Goal: Information Seeking & Learning: Learn about a topic

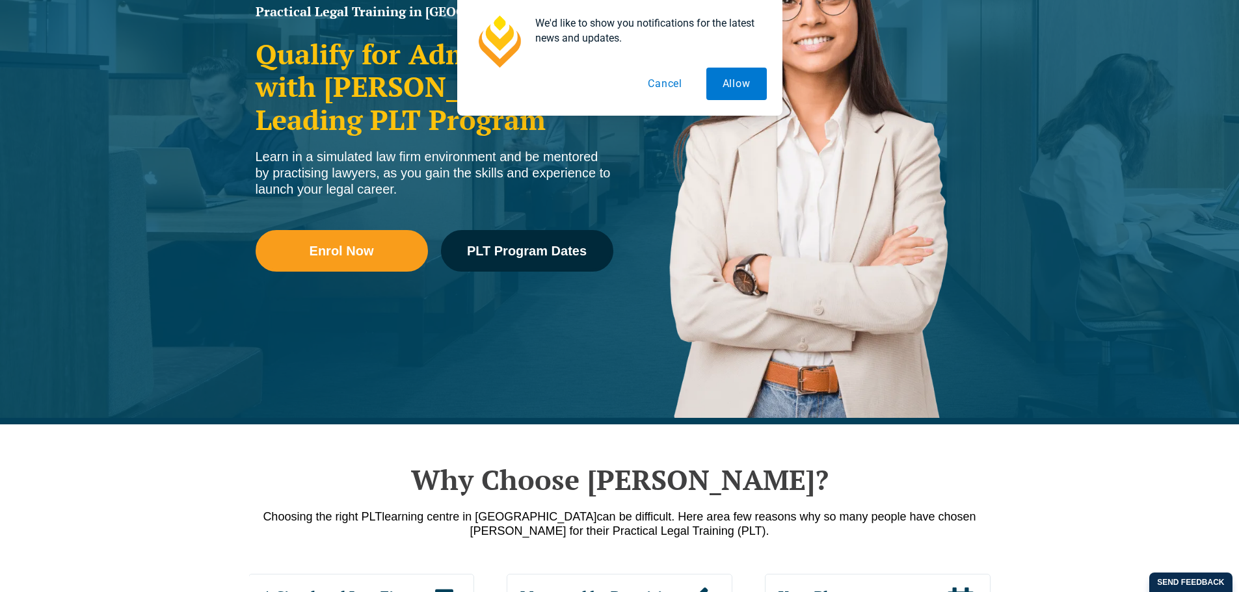
scroll to position [260, 0]
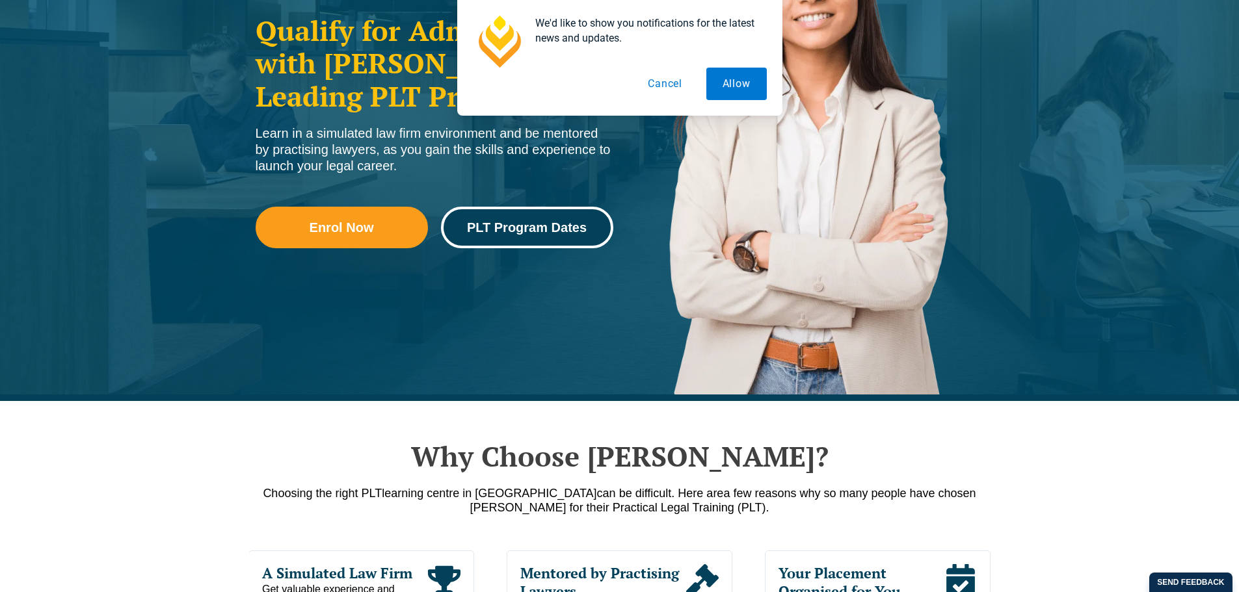
click at [526, 237] on link "PLT Program Dates" at bounding box center [527, 228] width 172 height 42
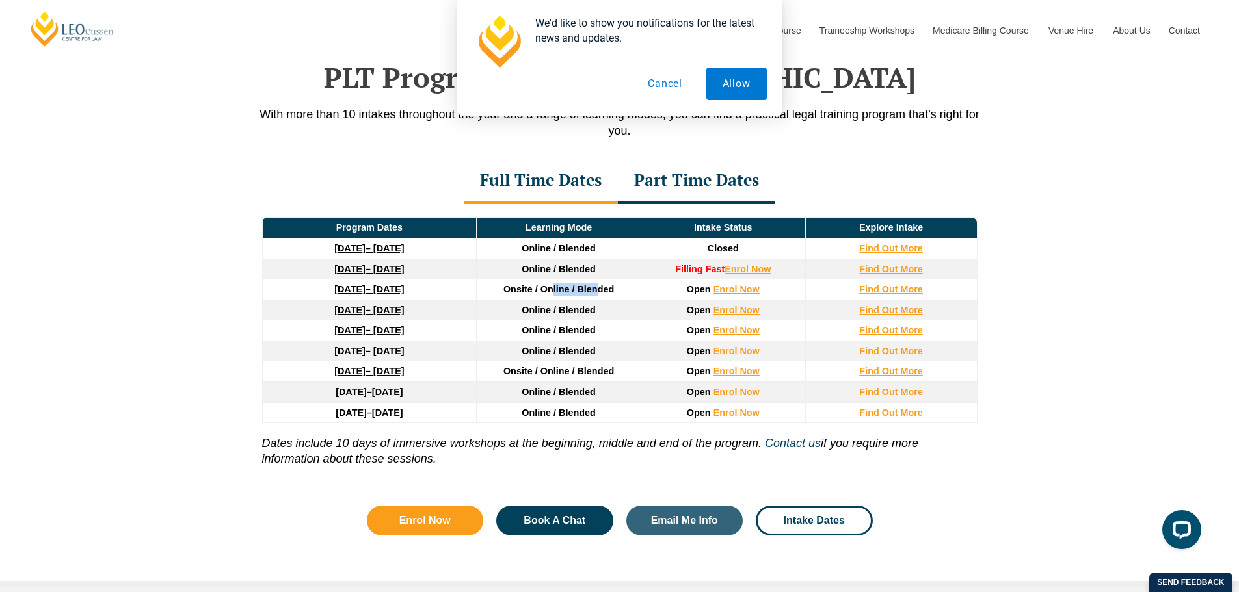
drag, startPoint x: 554, startPoint y: 291, endPoint x: 564, endPoint y: 319, distance: 29.6
click at [596, 295] on span "Onsite / Online / Blended" at bounding box center [558, 289] width 111 height 10
drag, startPoint x: 563, startPoint y: 320, endPoint x: 529, endPoint y: 307, distance: 35.6
click at [562, 320] on td "Online / Blended" at bounding box center [559, 310] width 165 height 21
drag, startPoint x: 501, startPoint y: 288, endPoint x: 564, endPoint y: 315, distance: 68.1
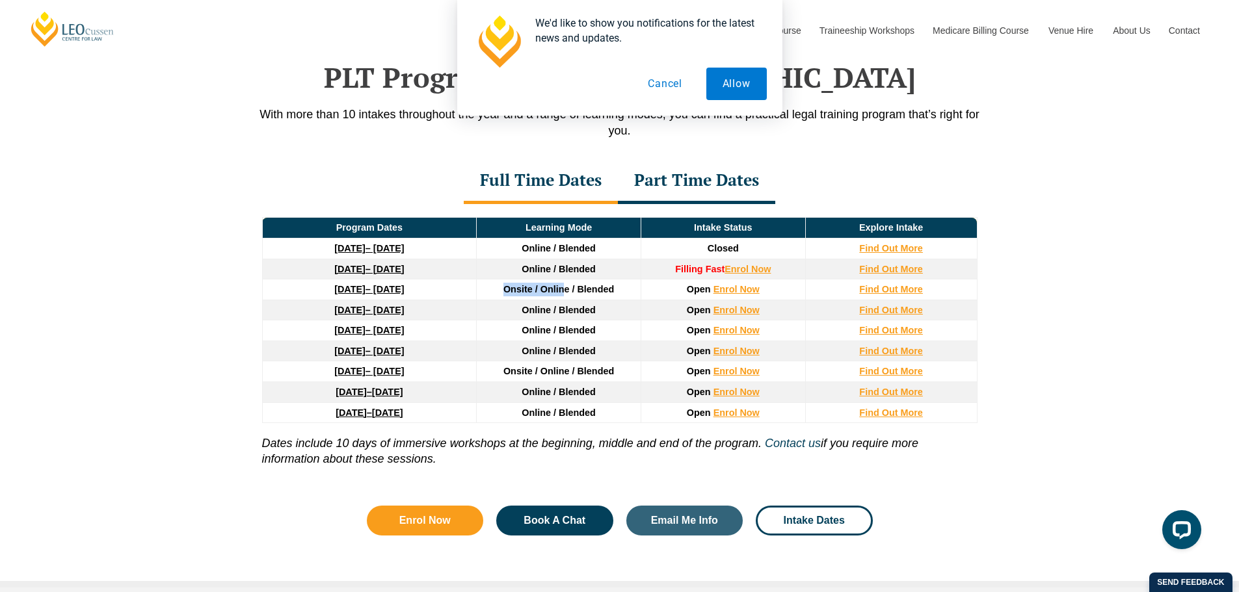
click at [563, 300] on td "Onsite / Online / Blended" at bounding box center [559, 290] width 165 height 21
click at [558, 334] on span "Online / Blended" at bounding box center [559, 330] width 74 height 10
drag, startPoint x: 569, startPoint y: 285, endPoint x: 961, endPoint y: 295, distance: 392.3
click at [961, 295] on tr "[DATE] – [DATE] Onsite / Online / Blended Open Enrol Now Find Out More" at bounding box center [619, 290] width 715 height 21
click at [1044, 310] on div "PLT Program Dates in [GEOGRAPHIC_DATA] With more than 10 intakes throughout the…" at bounding box center [619, 292] width 1239 height 592
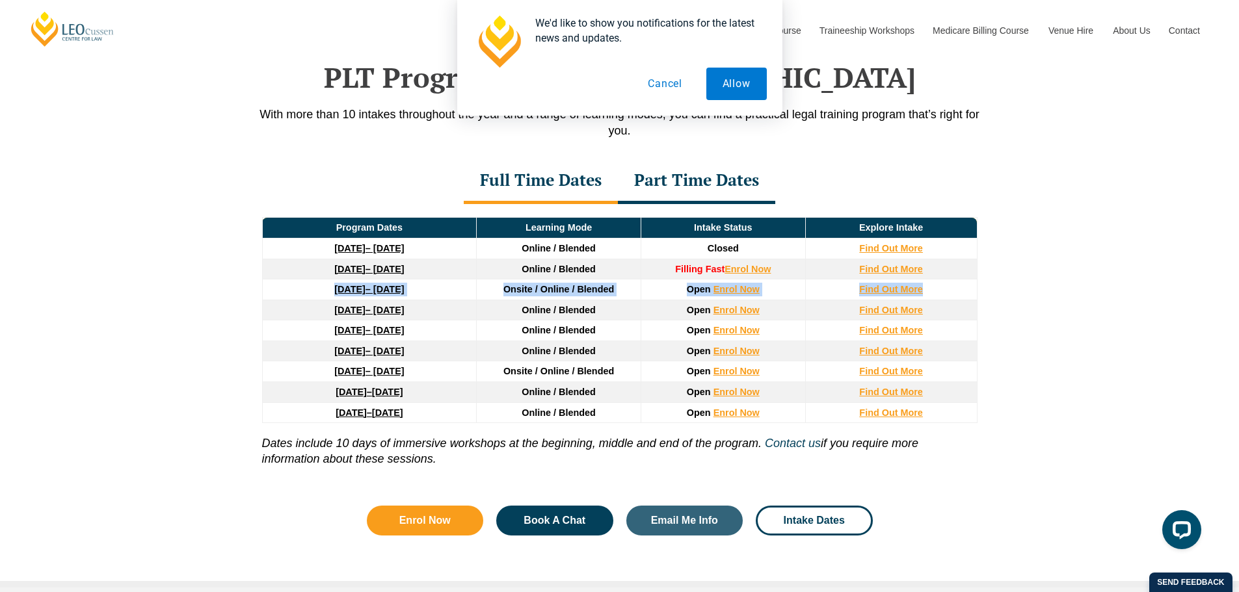
drag, startPoint x: 943, startPoint y: 294, endPoint x: 283, endPoint y: 292, distance: 660.1
click at [283, 292] on tr "[DATE] – [DATE] Onsite / Online / Blended Open Enrol Now Find Out More" at bounding box center [619, 290] width 715 height 21
click at [564, 355] on span "Online / Blended" at bounding box center [559, 351] width 74 height 10
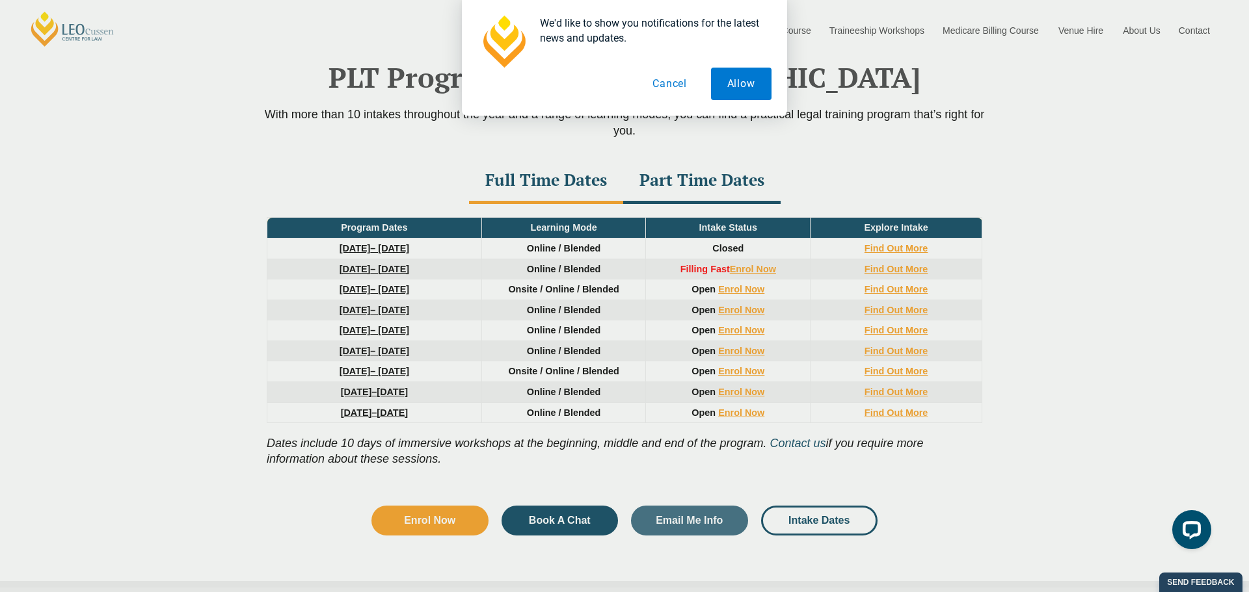
click at [560, 493] on div "PLT Tour Step inside [PERSON_NAME] and see Practical Legal Training in action! …" at bounding box center [624, 296] width 1249 height 592
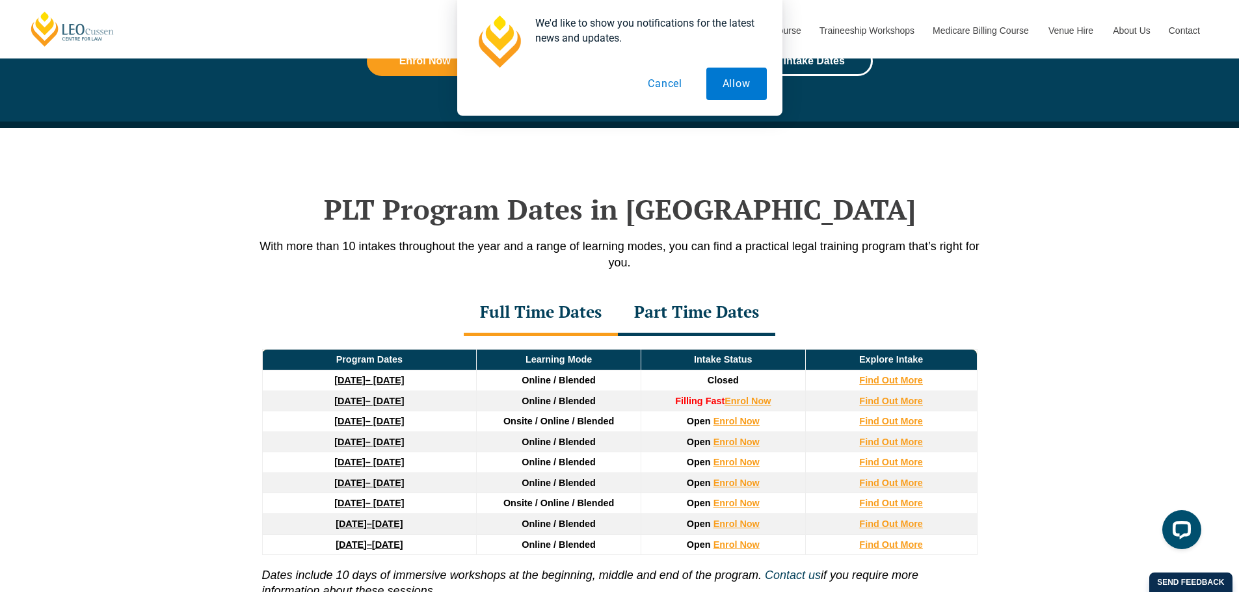
scroll to position [1372, 0]
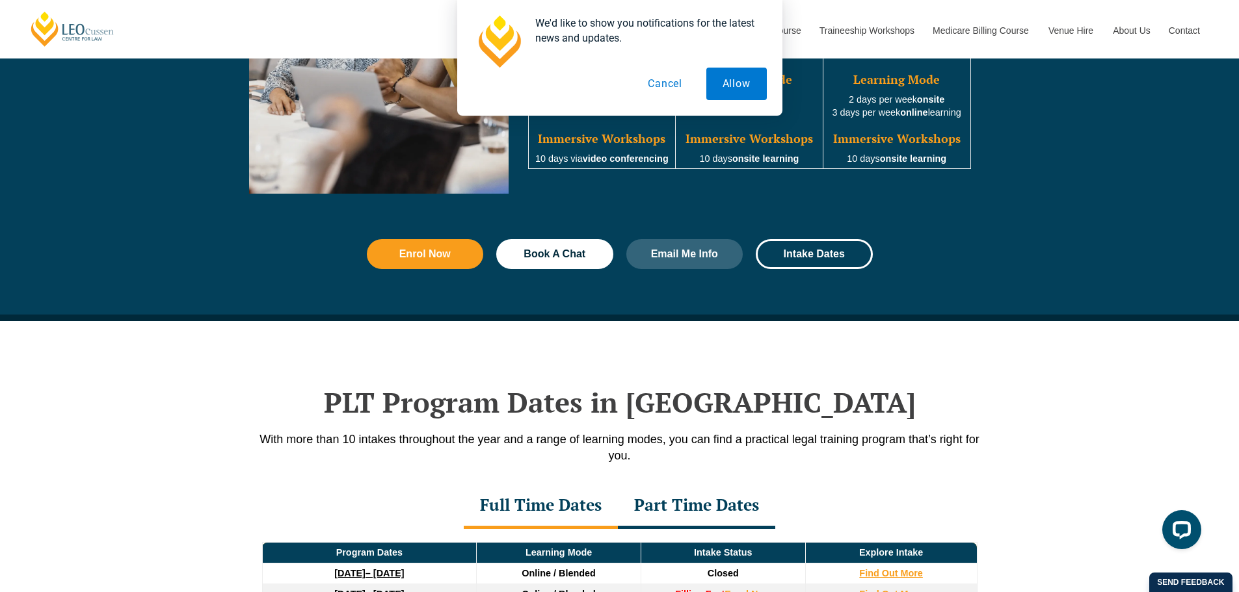
click at [643, 82] on button "Cancel" at bounding box center [664, 84] width 67 height 33
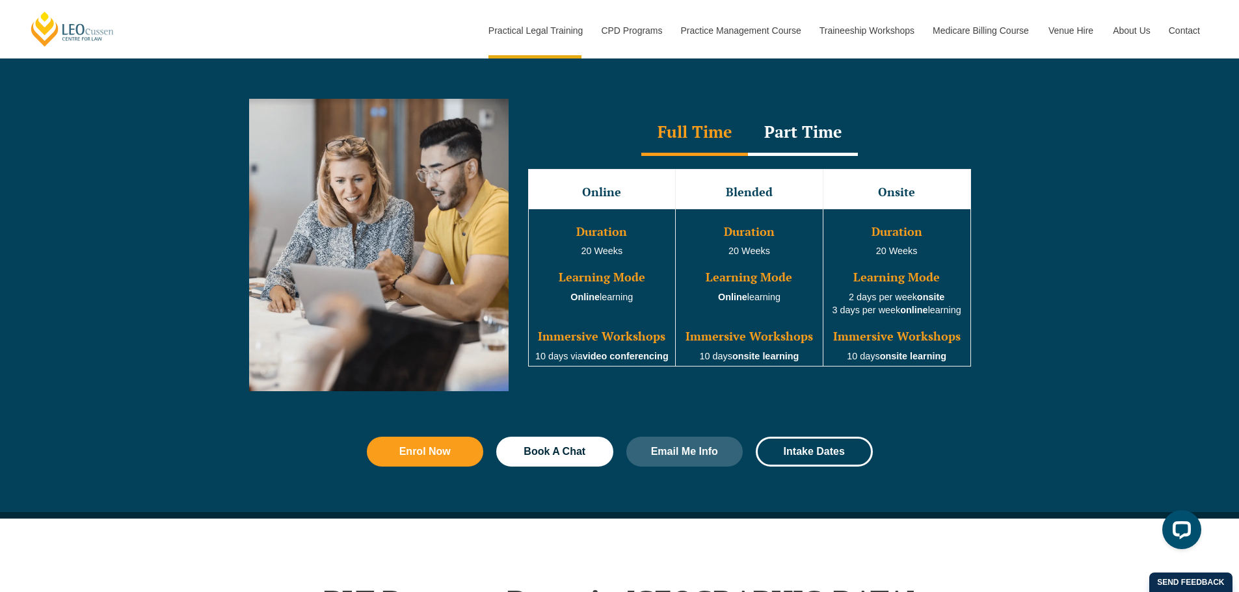
scroll to position [1112, 0]
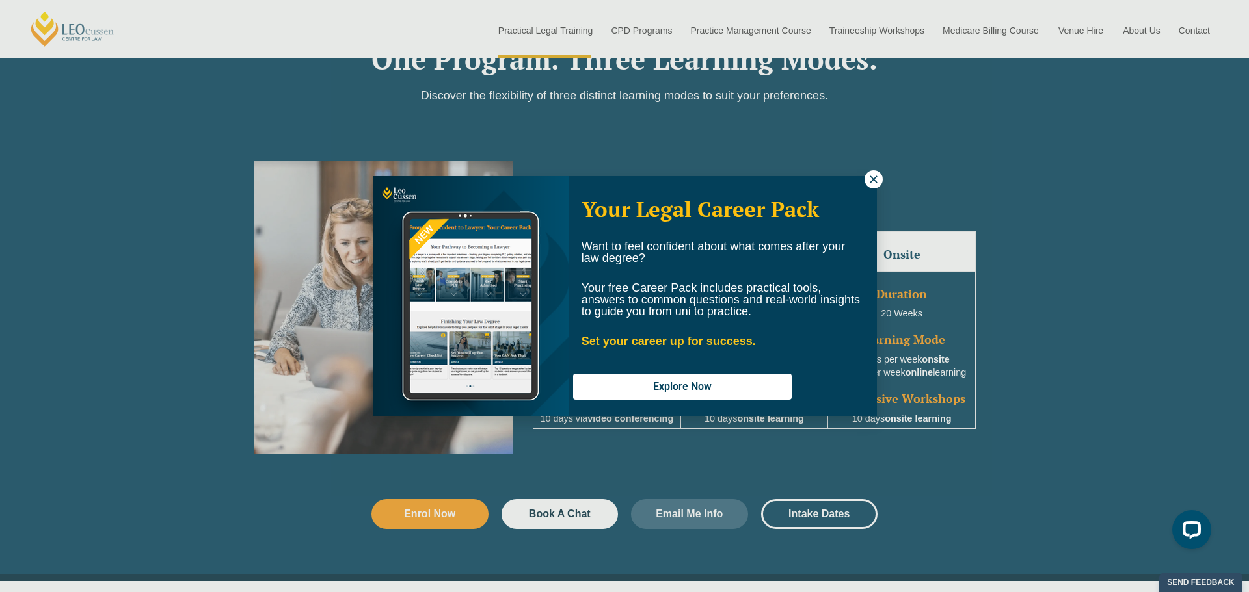
click at [881, 174] on button at bounding box center [873, 179] width 18 height 18
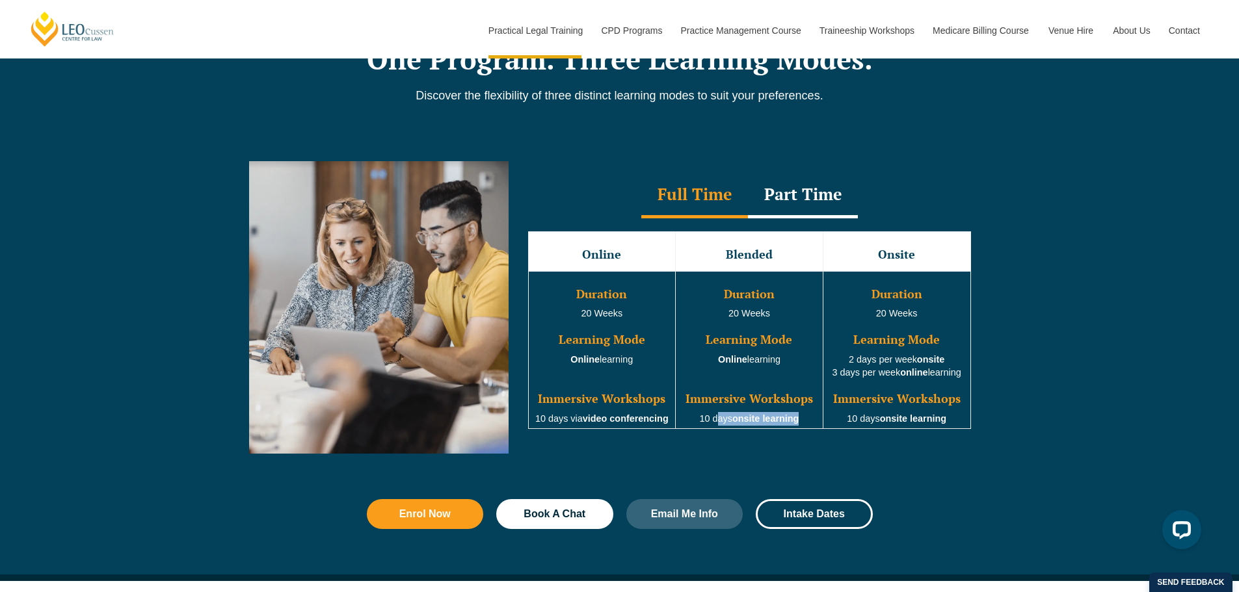
drag, startPoint x: 718, startPoint y: 425, endPoint x: 814, endPoint y: 442, distance: 97.2
click at [819, 435] on div "Online Blended Onsite Duration 20 Weeks Learning Mode Online learning Immersive…" at bounding box center [749, 331] width 469 height 224
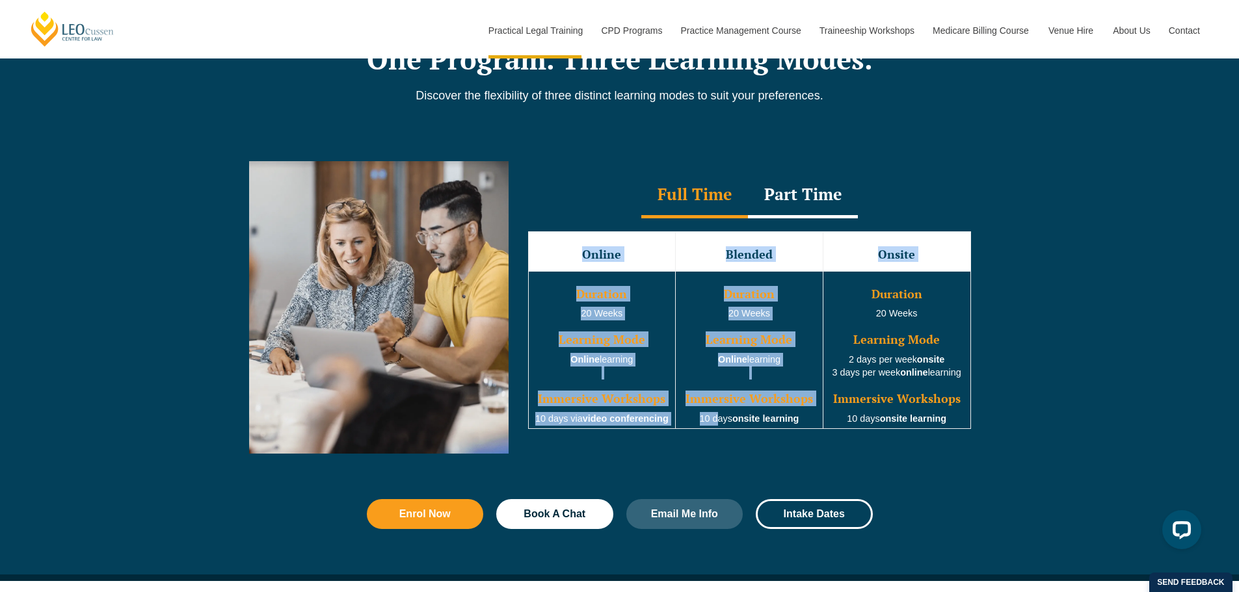
click at [812, 443] on div "Online Blended Onsite Duration 20 Weeks Learning Mode Online learning Immersive…" at bounding box center [749, 331] width 469 height 224
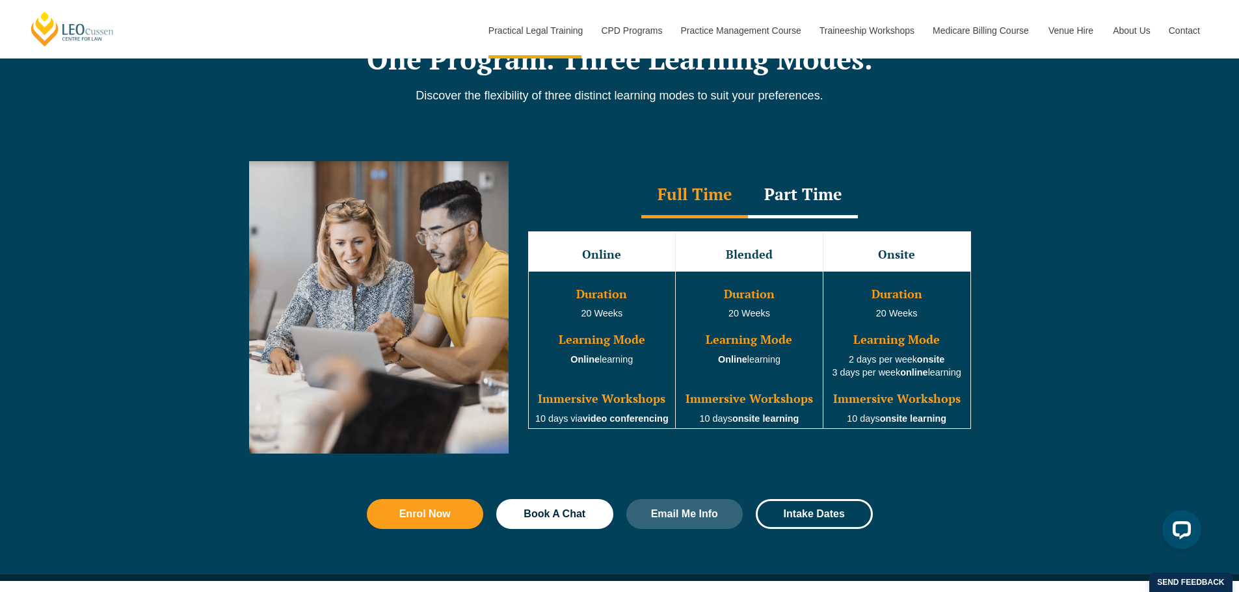
click at [797, 202] on div "Part Time" at bounding box center [803, 196] width 110 height 46
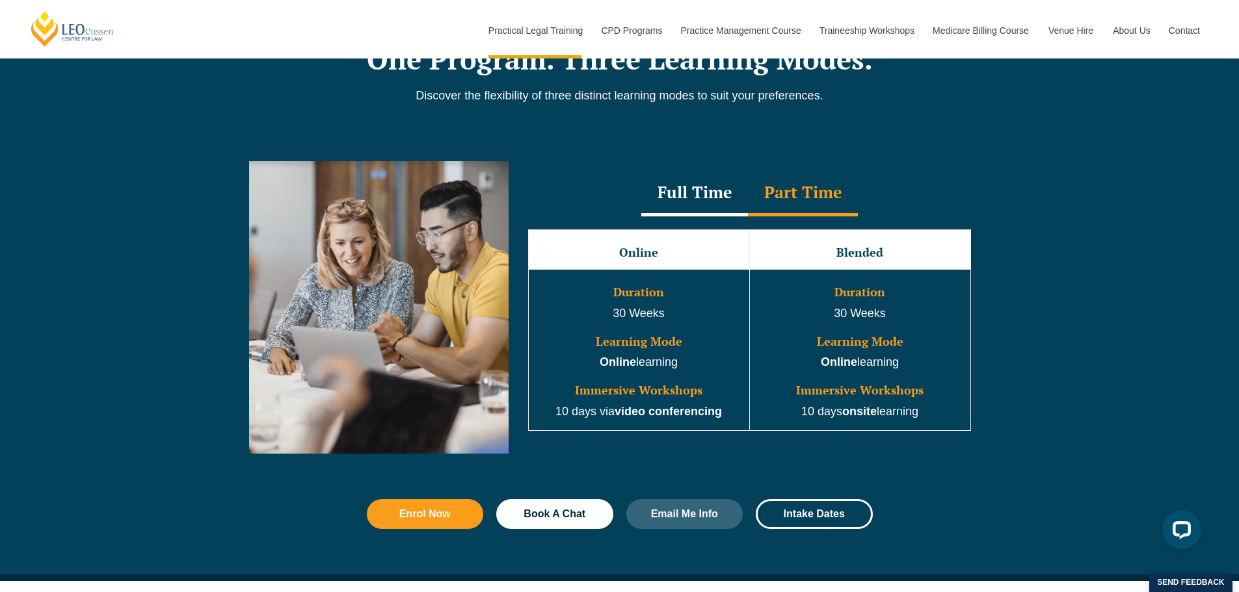
click at [713, 195] on div "Full Time" at bounding box center [694, 194] width 107 height 46
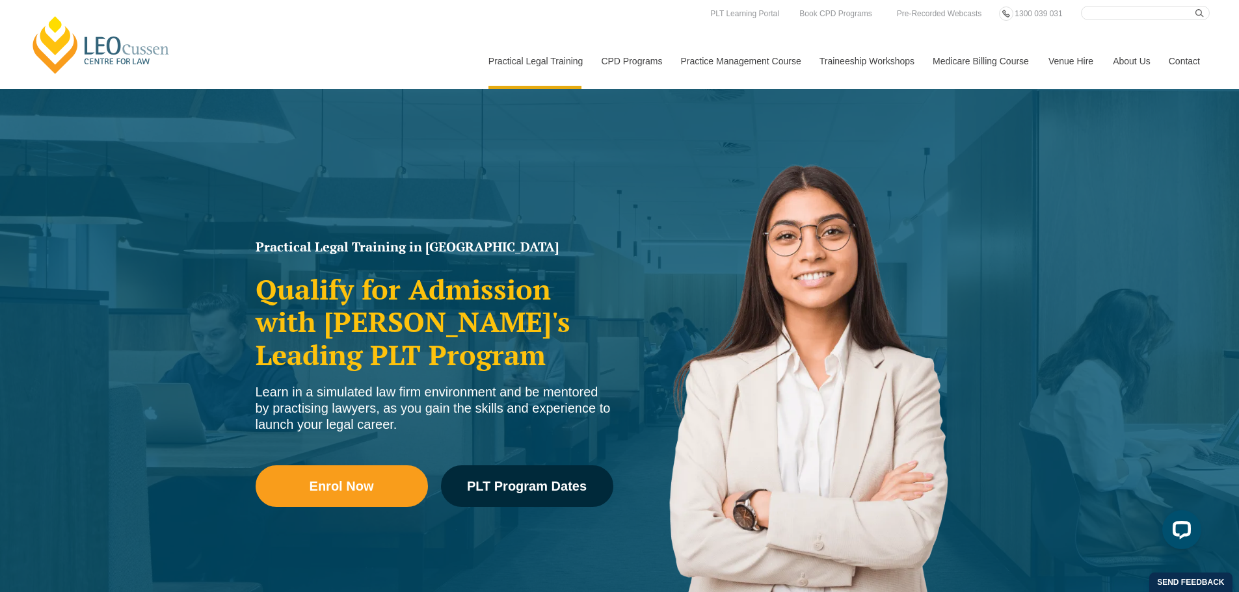
scroll to position [0, 0]
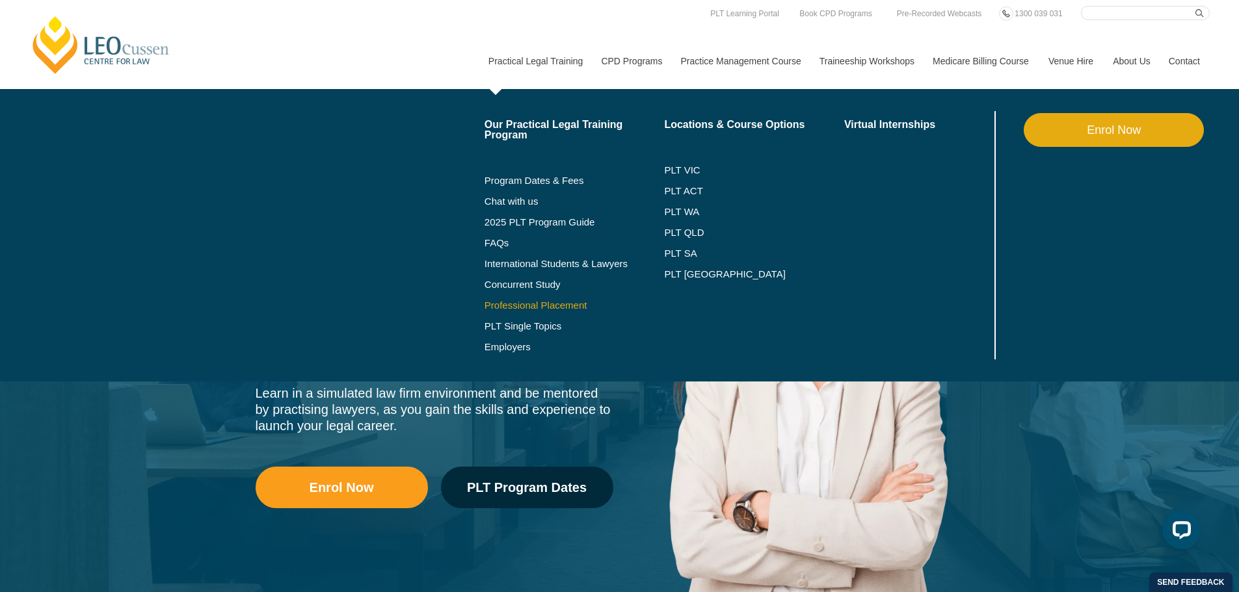
click at [545, 310] on link "Professional Placement" at bounding box center [574, 305] width 180 height 10
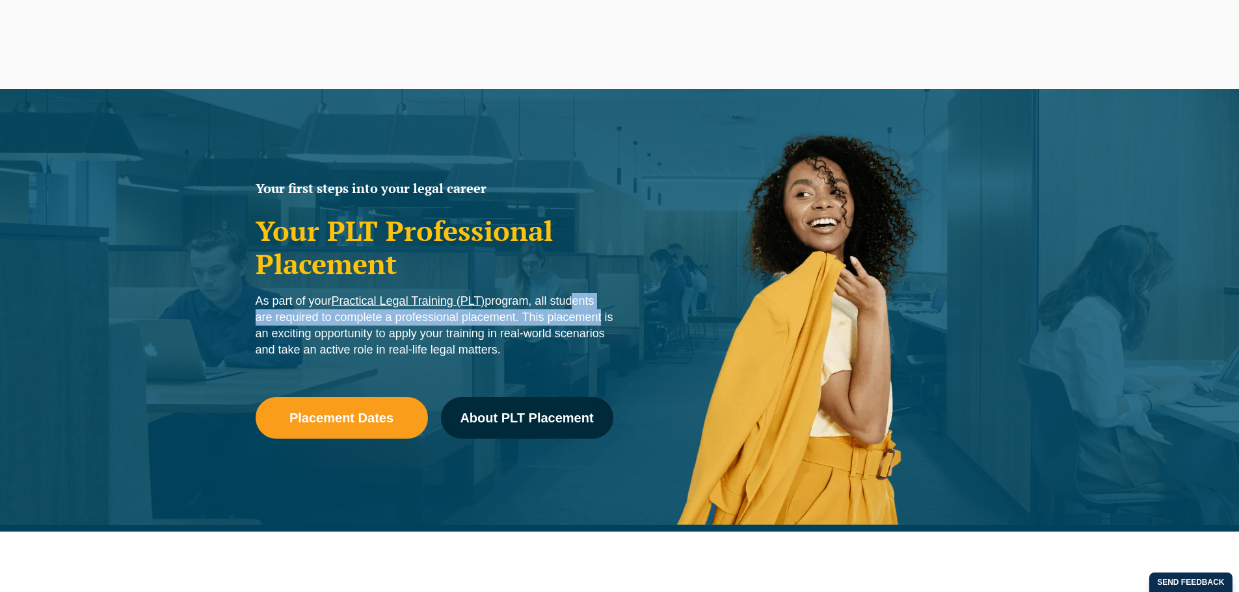
drag, startPoint x: 575, startPoint y: 306, endPoint x: 595, endPoint y: 325, distance: 28.1
click at [595, 325] on p "As part of your Practical Legal Training (PLT) program, all students are requir…" at bounding box center [435, 325] width 358 height 65
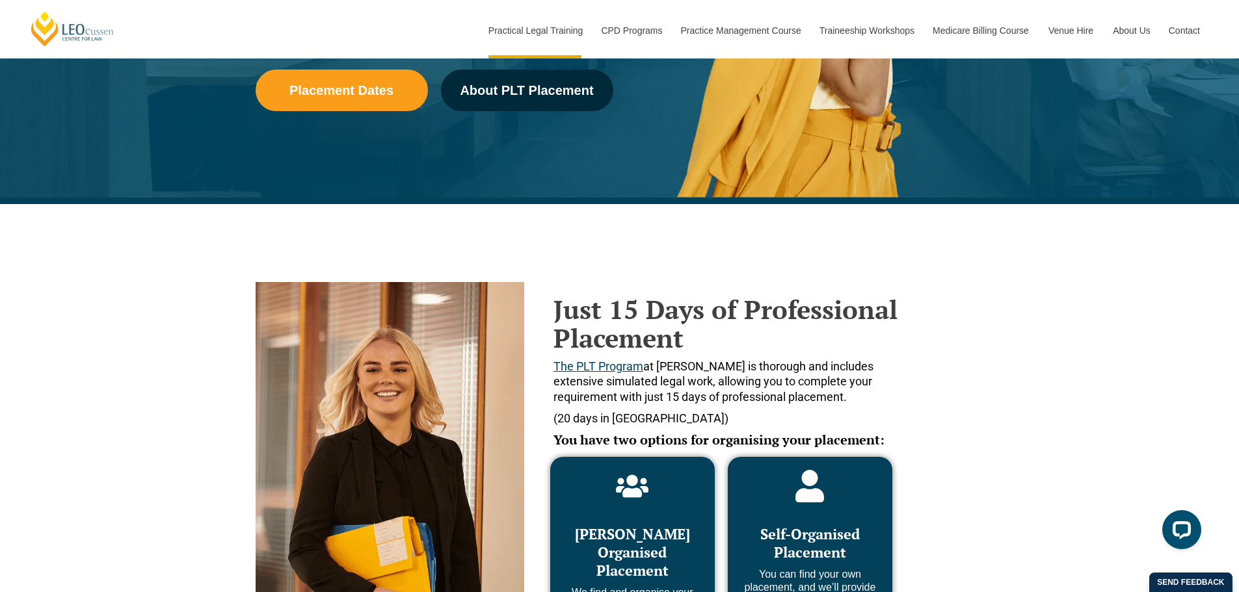
scroll to position [390, 0]
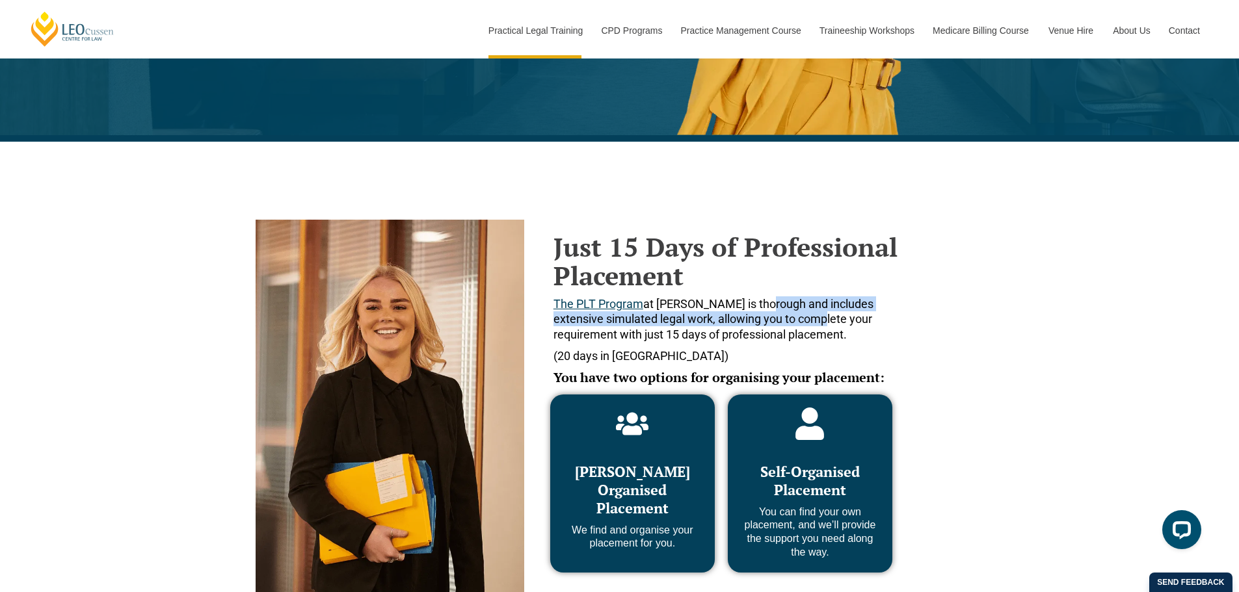
drag, startPoint x: 760, startPoint y: 305, endPoint x: 783, endPoint y: 322, distance: 28.4
click at [783, 322] on span "The PLT Program at Leo Cussen is thorough and includes extensive simulated lega…" at bounding box center [713, 319] width 320 height 44
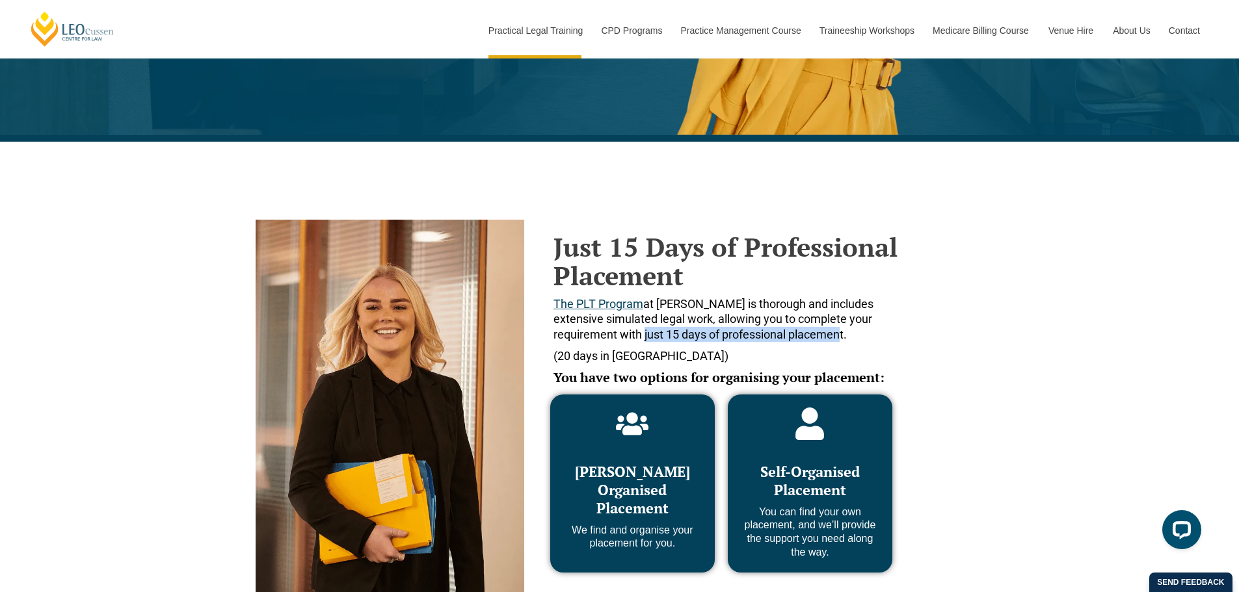
drag, startPoint x: 818, startPoint y: 336, endPoint x: 588, endPoint y: 334, distance: 230.2
click at [588, 334] on p "The PLT Program at Leo Cussen is thorough and includes extensive simulated lega…" at bounding box center [729, 320] width 352 height 46
click at [684, 339] on span "The PLT Program at Leo Cussen is thorough and includes extensive simulated lega…" at bounding box center [713, 319] width 320 height 44
click at [745, 334] on span "The PLT Program at Leo Cussen is thorough and includes extensive simulated lega…" at bounding box center [713, 319] width 320 height 44
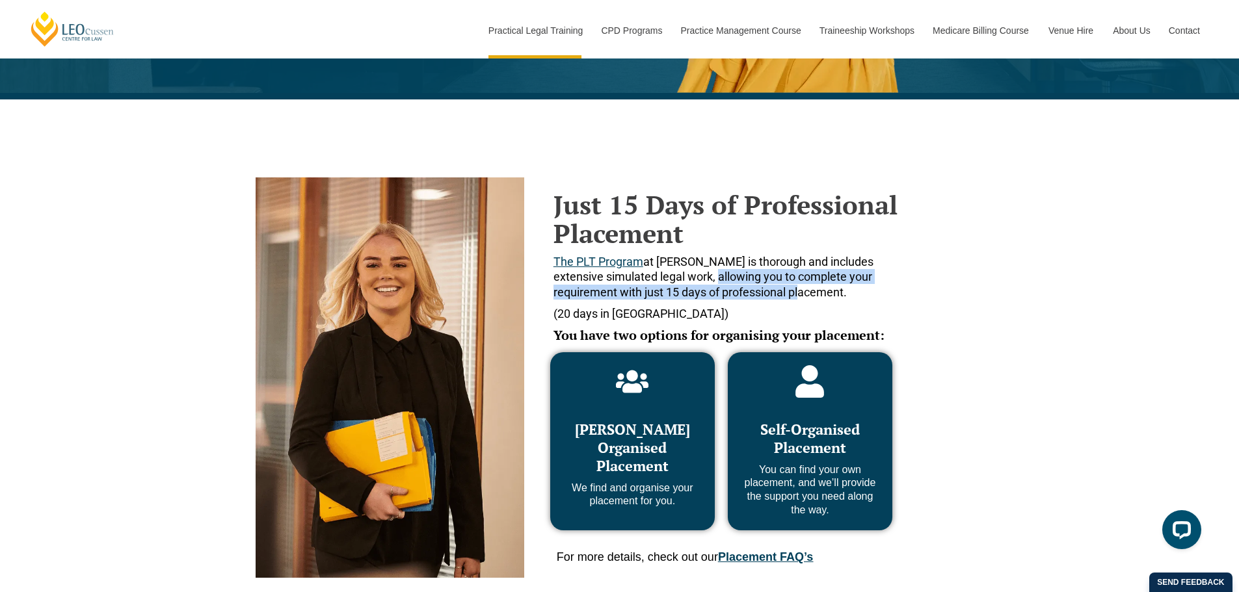
scroll to position [455, 0]
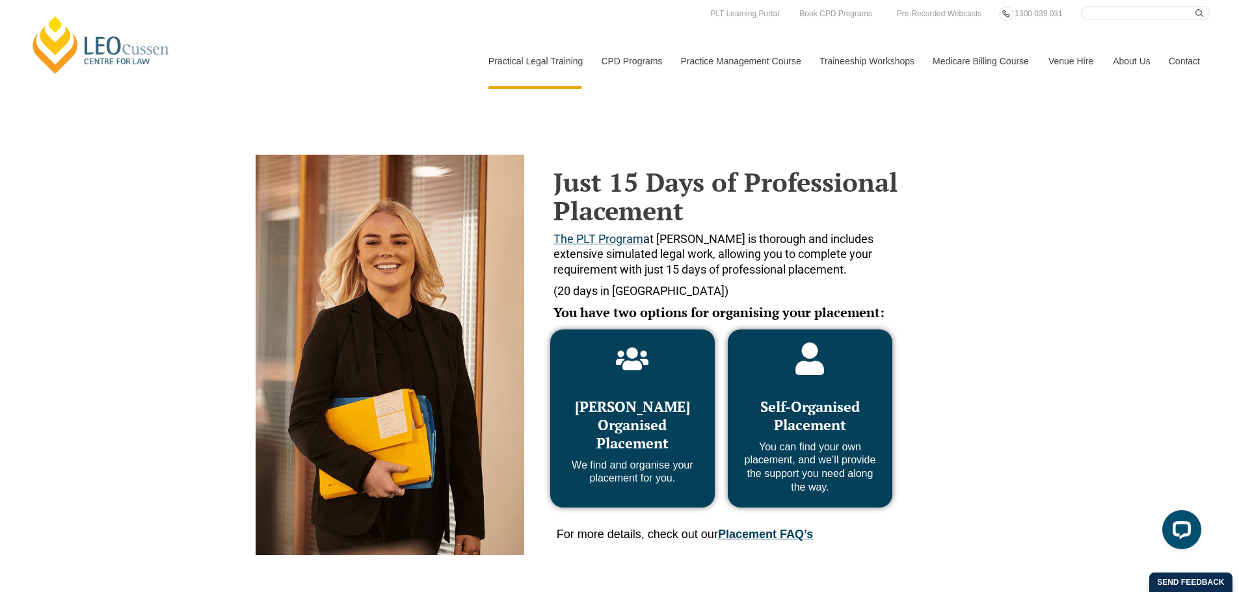
drag, startPoint x: 1054, startPoint y: 305, endPoint x: 1029, endPoint y: 286, distance: 31.1
click at [1054, 305] on div "Just 15 Days of Professional Placement The PLT Program at Leo Cussen is thoroug…" at bounding box center [619, 319] width 1239 height 485
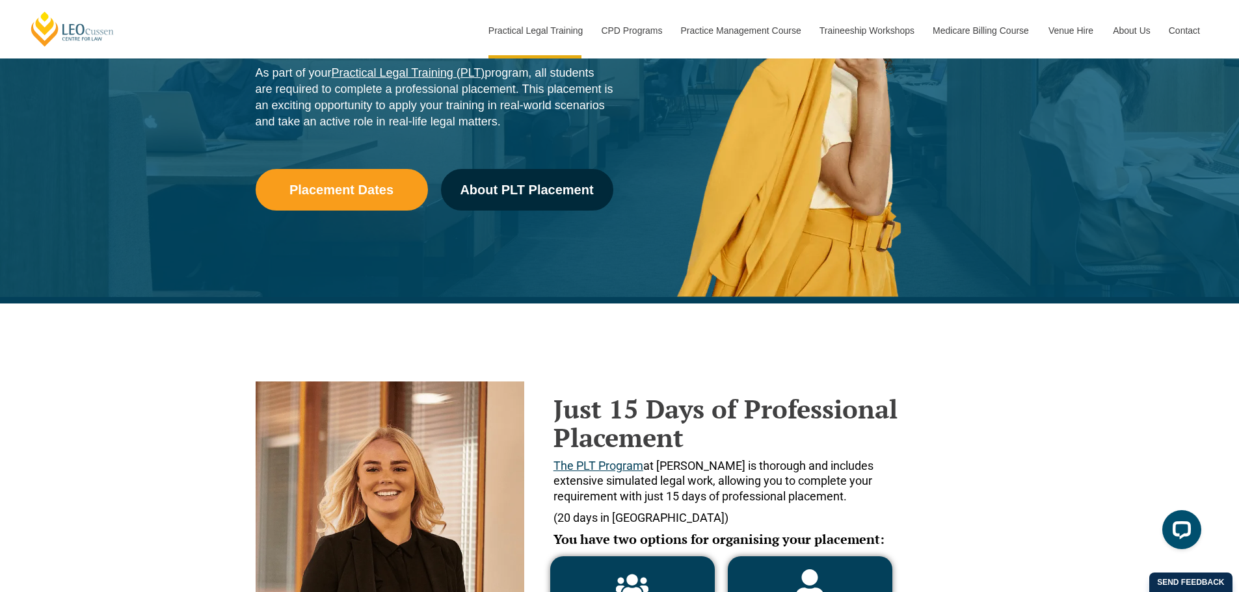
scroll to position [65, 0]
